Goal: Task Accomplishment & Management: Use online tool/utility

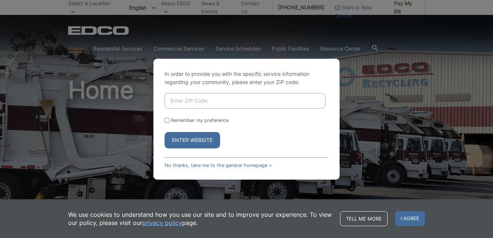
click at [187, 99] on input "Enter ZIP Code" at bounding box center [245, 101] width 161 height 16
type input "92040"
click at [165, 132] on button "Enter Website" at bounding box center [192, 140] width 55 height 16
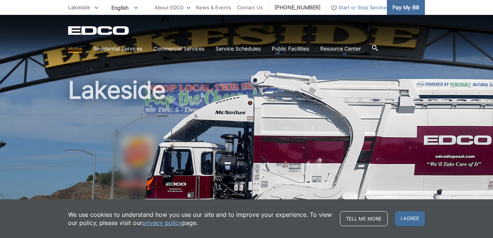
click at [401, 9] on span "Pay My Bill" at bounding box center [406, 7] width 26 height 8
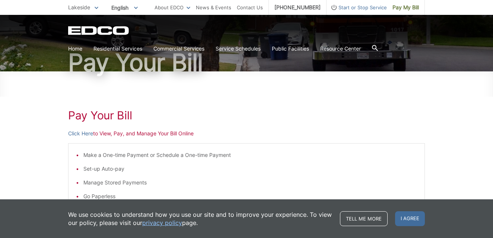
scroll to position [59, 0]
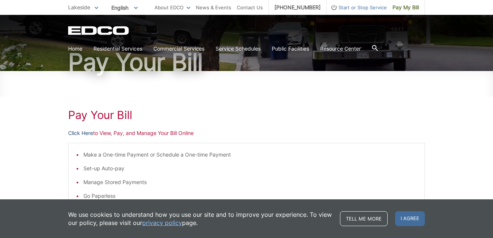
click at [85, 133] on link "Click Here" at bounding box center [80, 133] width 25 height 8
